Goal: Task Accomplishment & Management: Manage account settings

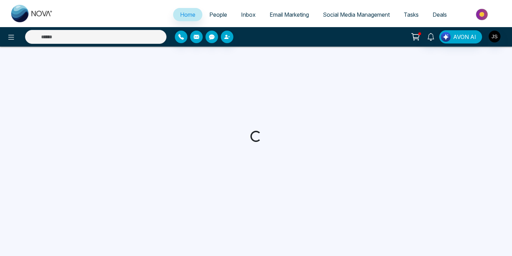
select select "*"
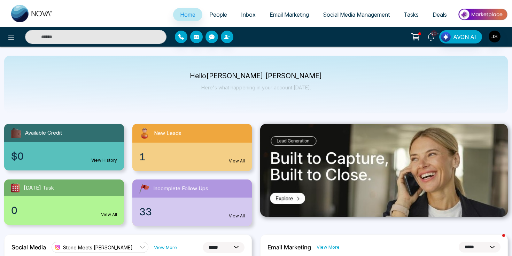
click at [434, 37] on icon at bounding box center [431, 37] width 8 height 8
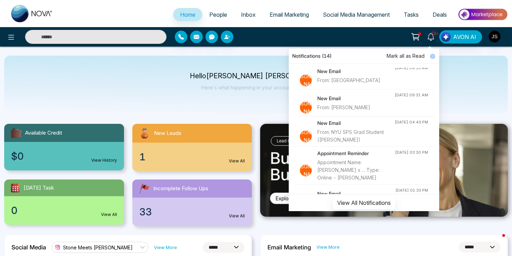
scroll to position [261, 0]
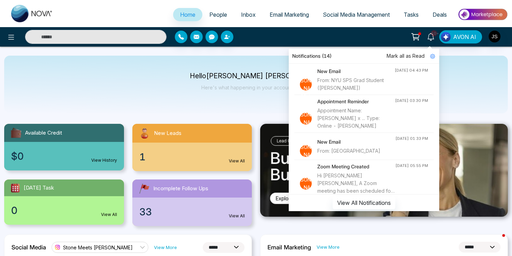
click at [244, 15] on span "Inbox" at bounding box center [248, 14] width 15 height 7
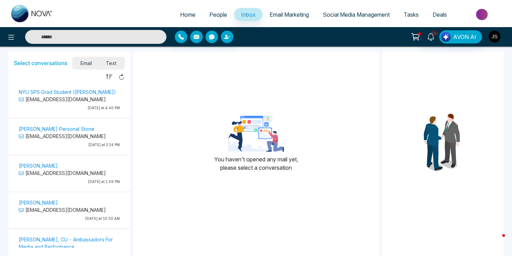
click at [491, 37] on img "button" at bounding box center [494, 37] width 12 height 12
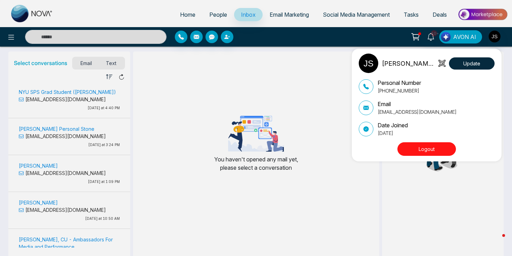
click at [416, 148] on button "Logout" at bounding box center [426, 149] width 58 height 14
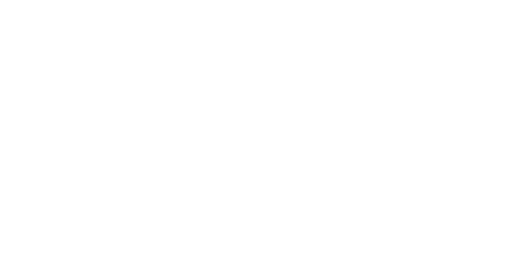
click at [143, 92] on body at bounding box center [256, 128] width 512 height 256
